Goal: Task Accomplishment & Management: Use online tool/utility

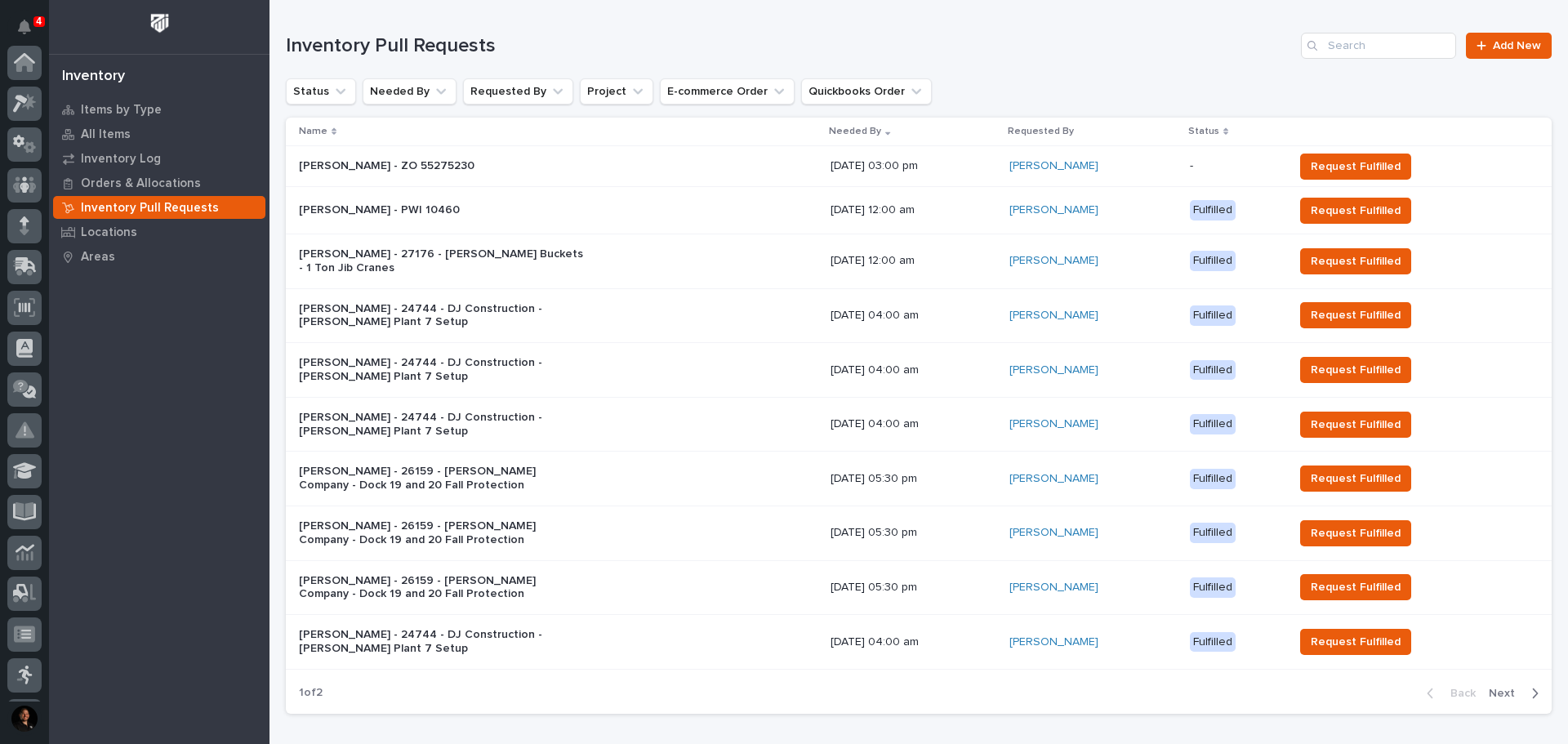
scroll to position [242, 0]
click at [120, 160] on p "Inventory Log" at bounding box center [121, 160] width 80 height 15
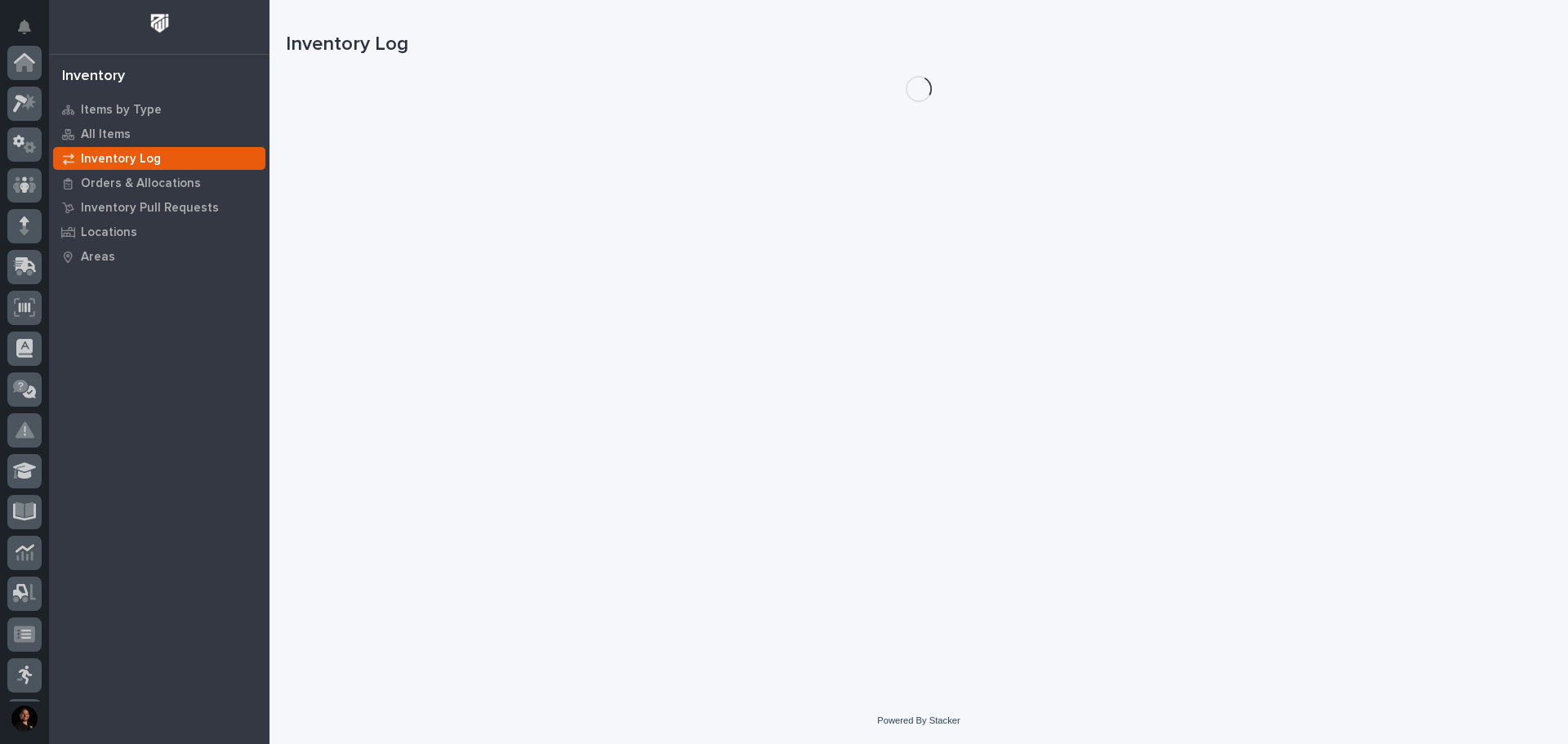
scroll to position [242, 0]
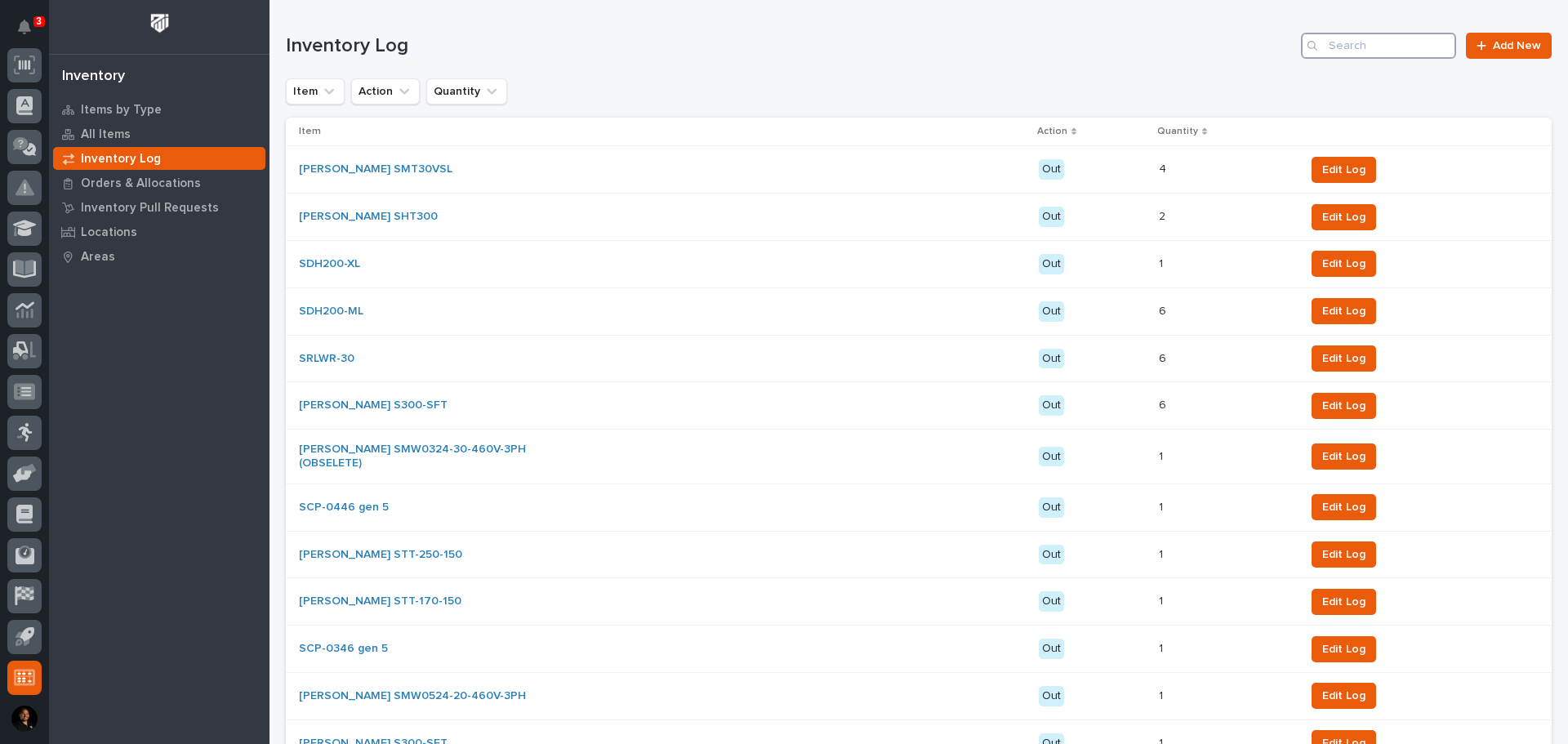
click at [1394, 40] on input "Search" at bounding box center [1378, 45] width 155 height 26
click at [1493, 49] on span "Add New" at bounding box center [1517, 45] width 48 height 11
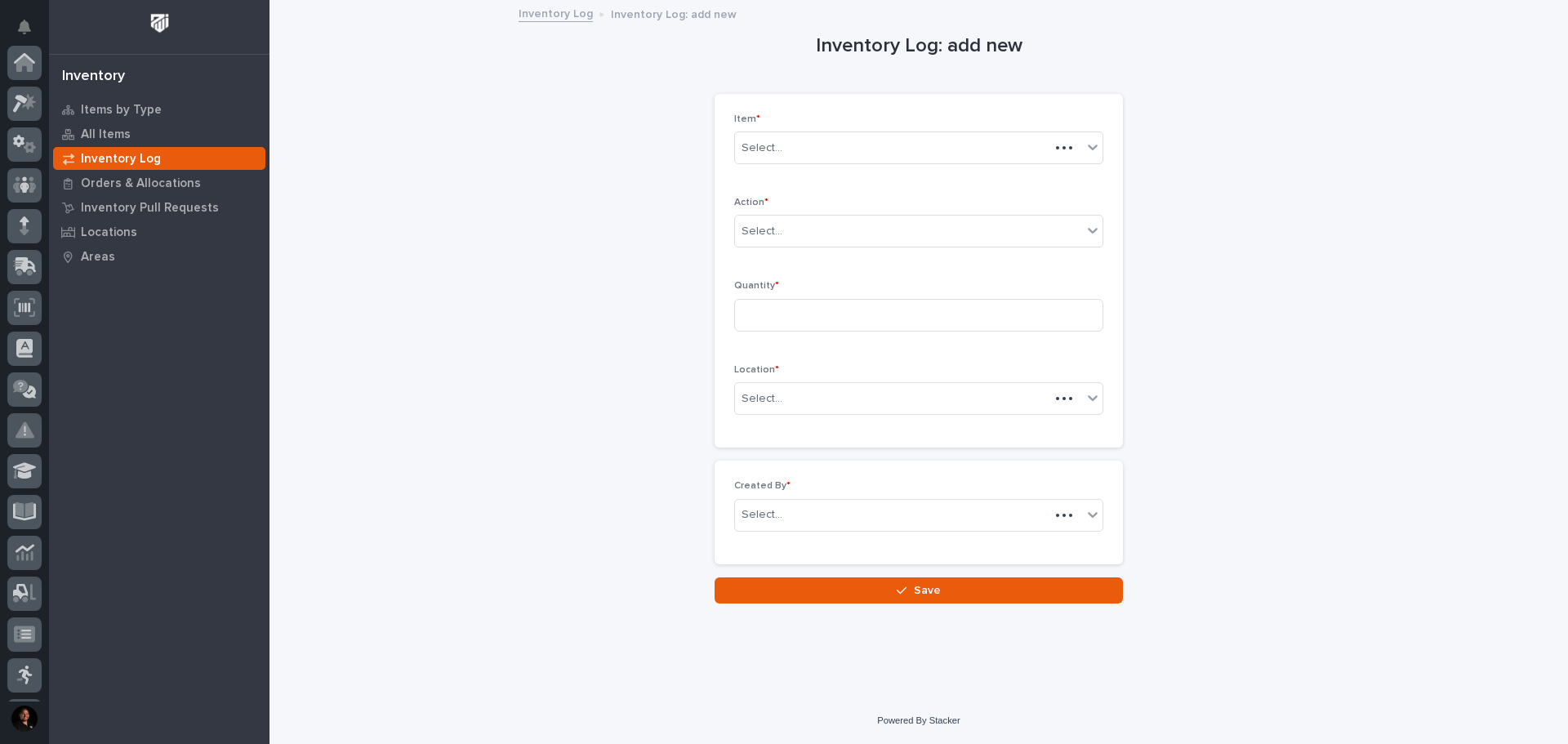
scroll to position [242, 0]
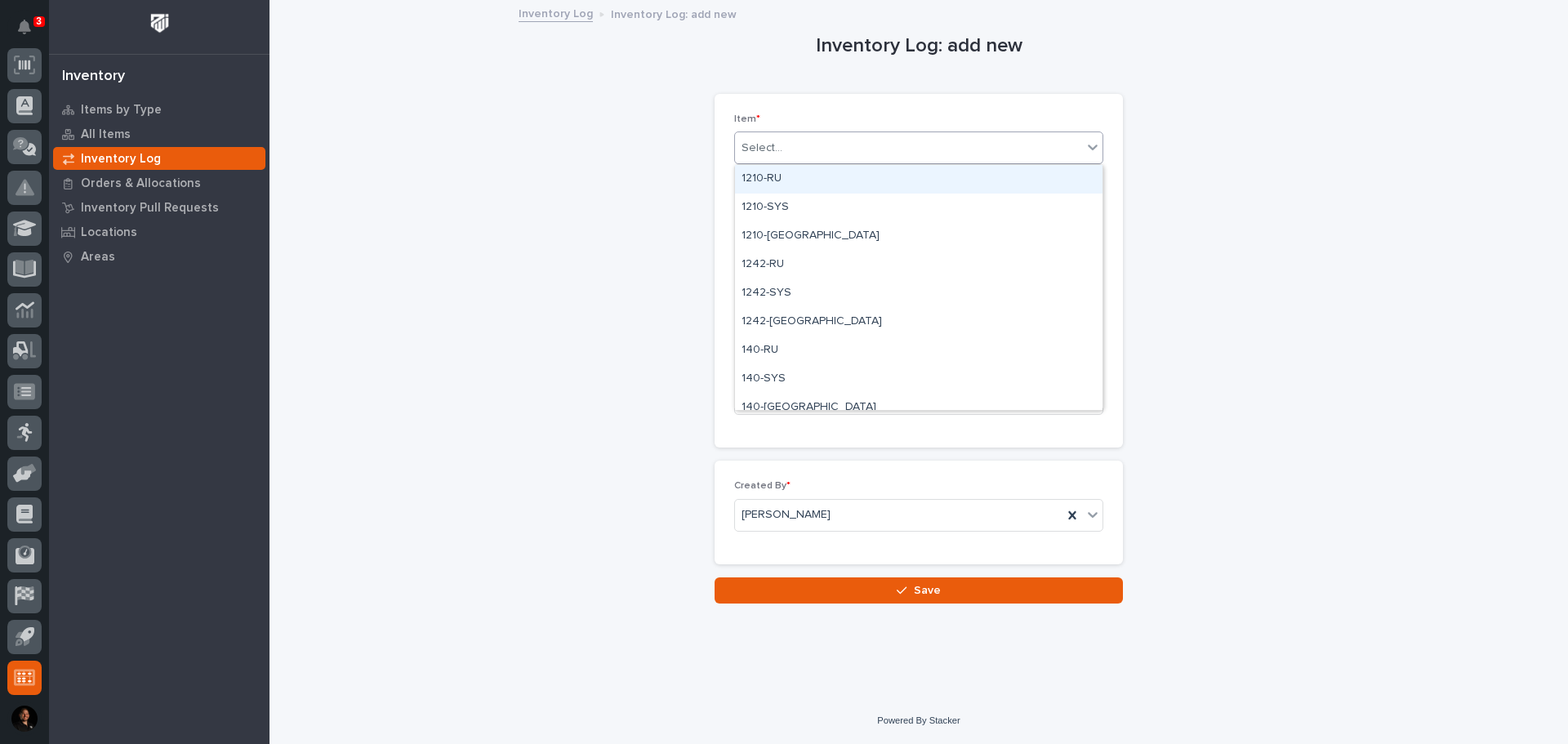
click at [743, 152] on div "Select..." at bounding box center [762, 148] width 41 height 17
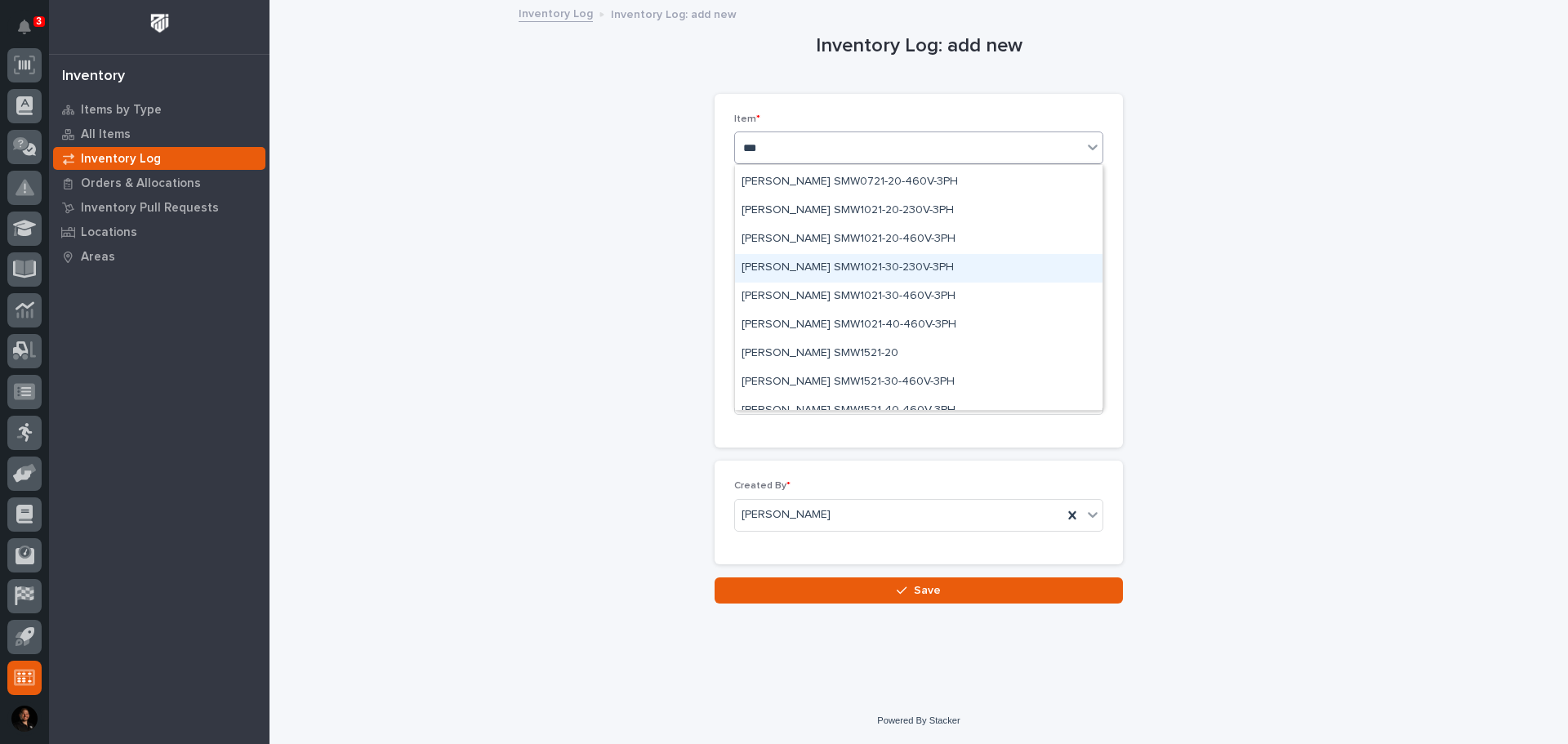
scroll to position [441, 0]
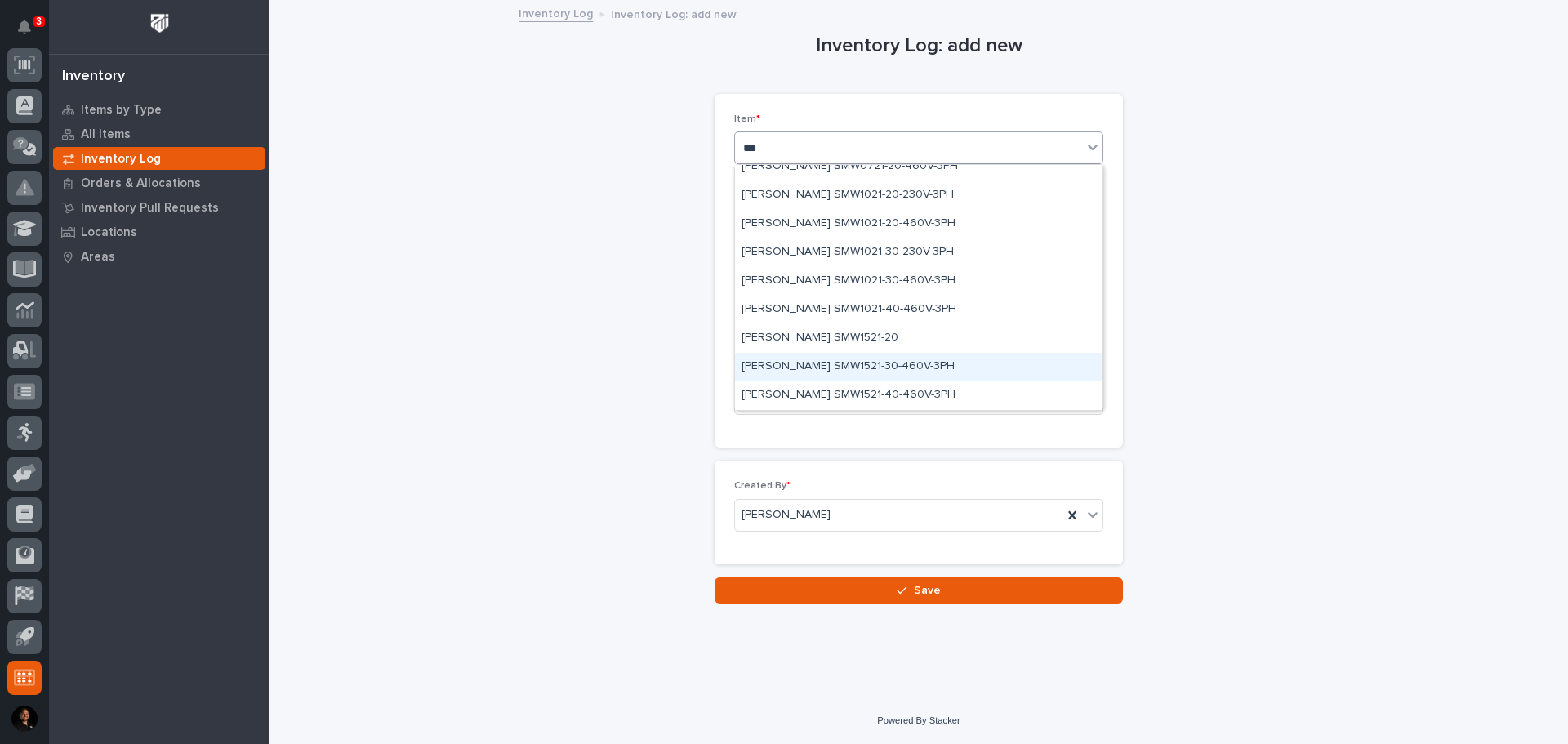
type input "***"
click at [520, 308] on div "Inventory Log: add new Loading... Saving… Loading... Saving… Loading... Saving……" at bounding box center [919, 302] width 1266 height 602
